Goal: Transaction & Acquisition: Purchase product/service

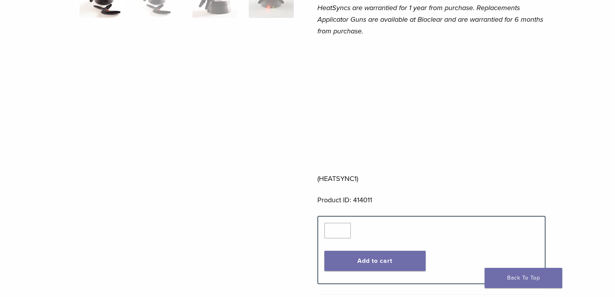
scroll to position [271, 0]
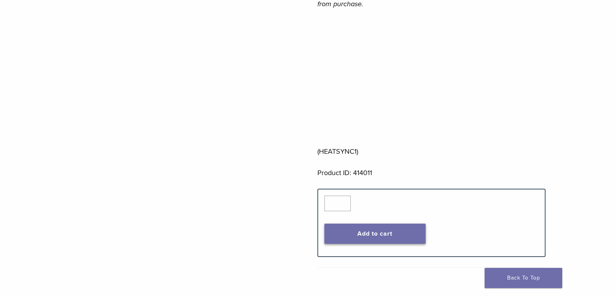
click at [363, 232] on button "Add to cart" at bounding box center [374, 233] width 101 height 20
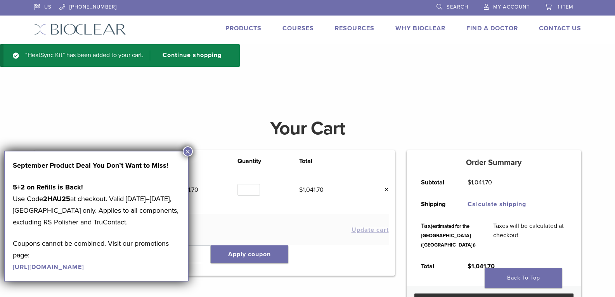
click at [185, 153] on button "×" at bounding box center [188, 151] width 10 height 10
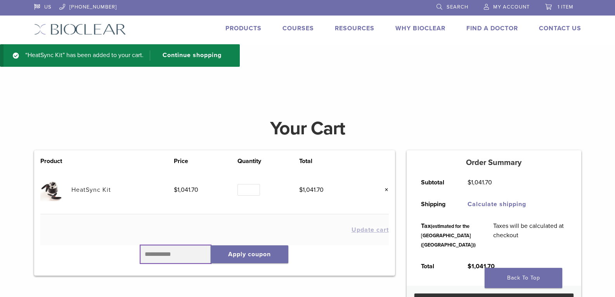
click at [145, 256] on input "text" at bounding box center [175, 254] width 71 height 18
type input "*****"
click at [254, 252] on button "Apply coupon" at bounding box center [250, 254] width 78 height 18
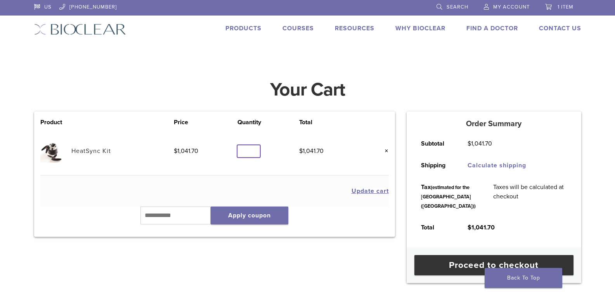
type input "*"
click at [254, 154] on input "*" at bounding box center [248, 151] width 22 height 12
click at [380, 190] on button "Update cart" at bounding box center [369, 191] width 37 height 6
